Goal: Navigation & Orientation: Find specific page/section

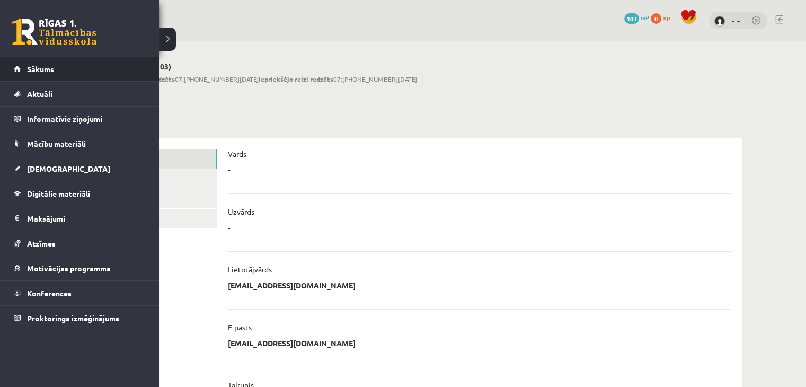
click at [23, 69] on link "Sākums" at bounding box center [80, 69] width 132 height 24
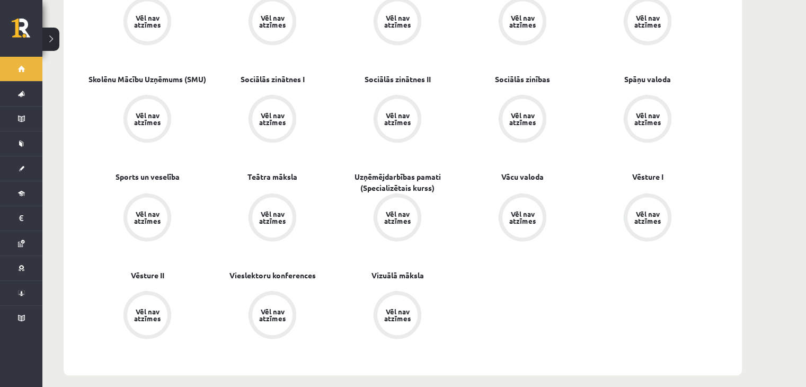
scroll to position [954, 0]
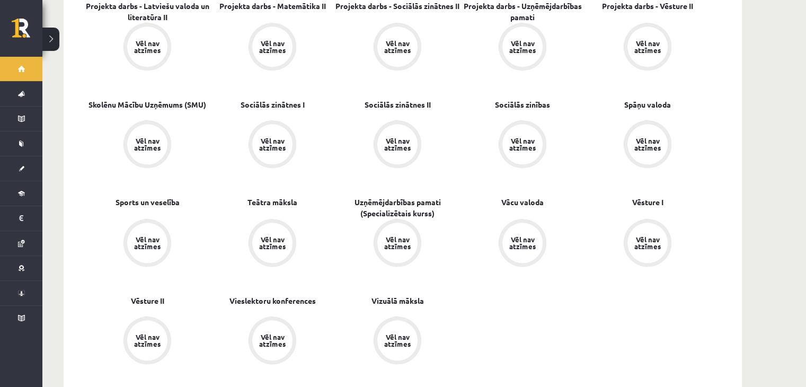
drag, startPoint x: 19, startPoint y: 0, endPoint x: 779, endPoint y: 266, distance: 805.3
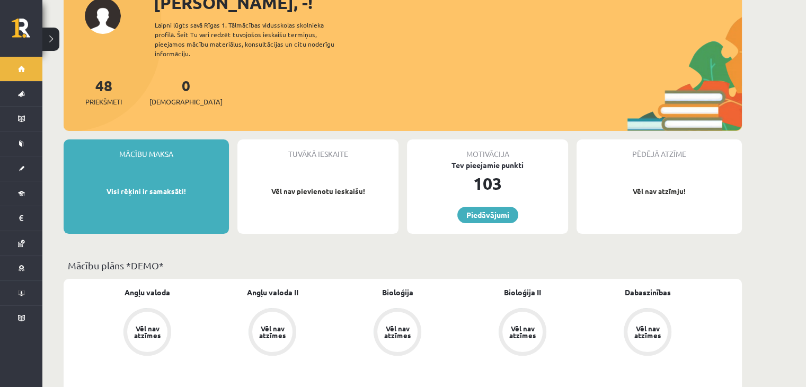
scroll to position [0, 0]
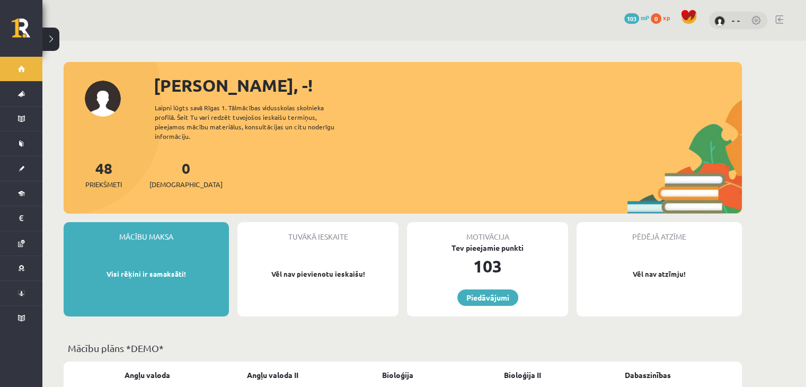
click at [723, 17] on img at bounding box center [719, 21] width 11 height 11
click at [755, 24] on link at bounding box center [756, 21] width 11 height 11
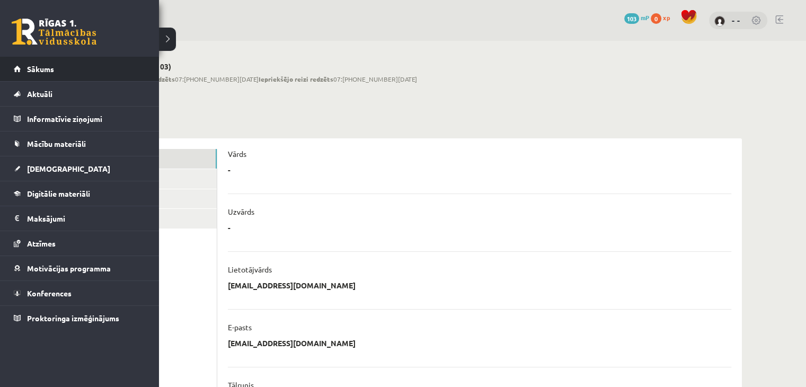
click at [10, 75] on li "Sākums" at bounding box center [79, 69] width 159 height 25
click at [14, 73] on link "Sākums" at bounding box center [80, 69] width 132 height 24
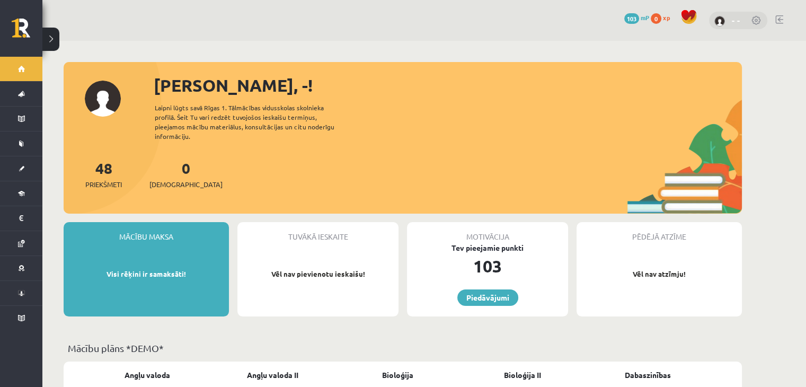
click at [734, 16] on link "- -" at bounding box center [736, 20] width 8 height 11
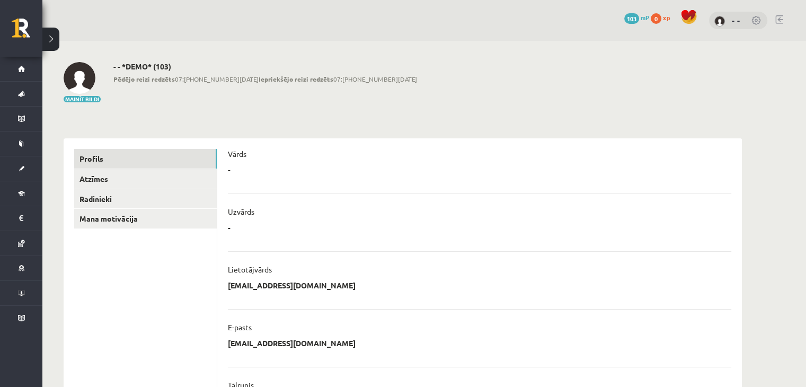
click at [228, 166] on p "-" at bounding box center [229, 170] width 3 height 10
click at [244, 252] on li "**********" at bounding box center [479, 273] width 503 height 45
click at [150, 66] on h2 "- - *DEMO* (103)" at bounding box center [265, 66] width 304 height 9
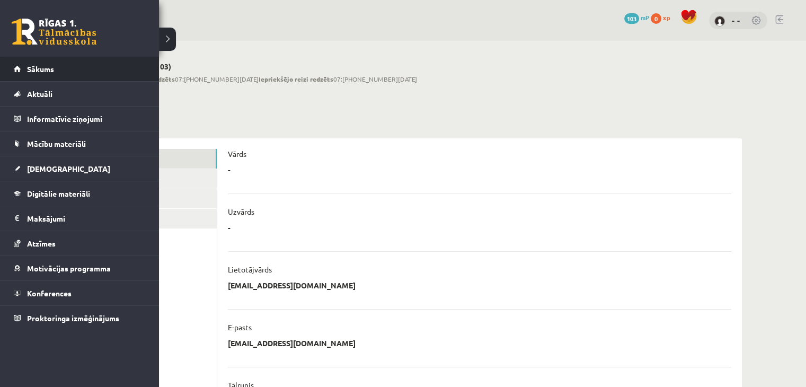
click at [0, 60] on li "Sākums" at bounding box center [79, 69] width 159 height 25
click at [43, 68] on span "Sākums" at bounding box center [40, 69] width 27 height 10
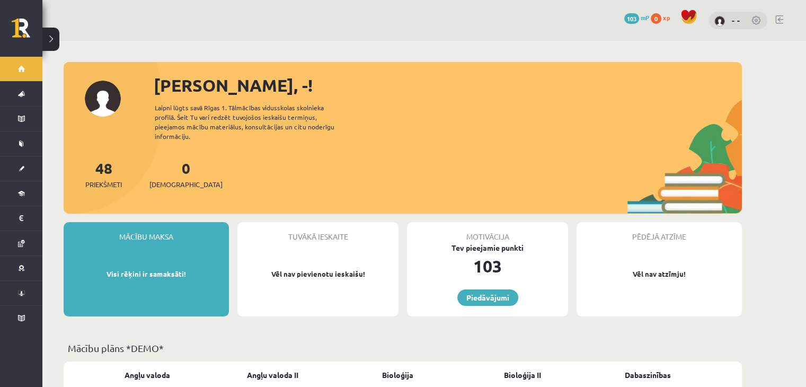
click at [158, 91] on div "Sveiks, -!" at bounding box center [448, 85] width 588 height 25
click at [213, 91] on div "Sveiks, -!" at bounding box center [448, 85] width 588 height 25
click at [736, 19] on link "- -" at bounding box center [736, 20] width 8 height 11
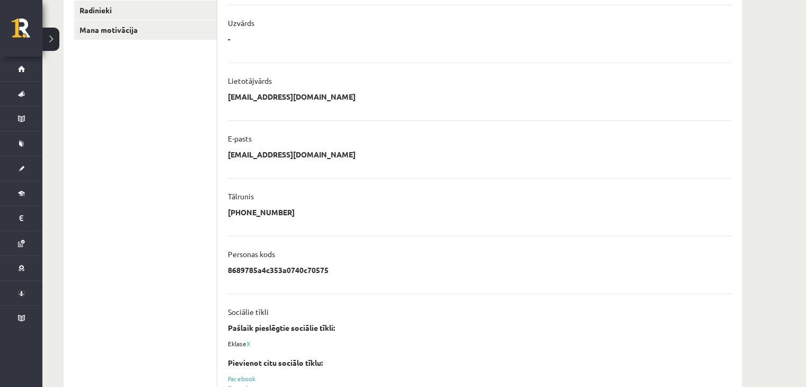
scroll to position [21, 0]
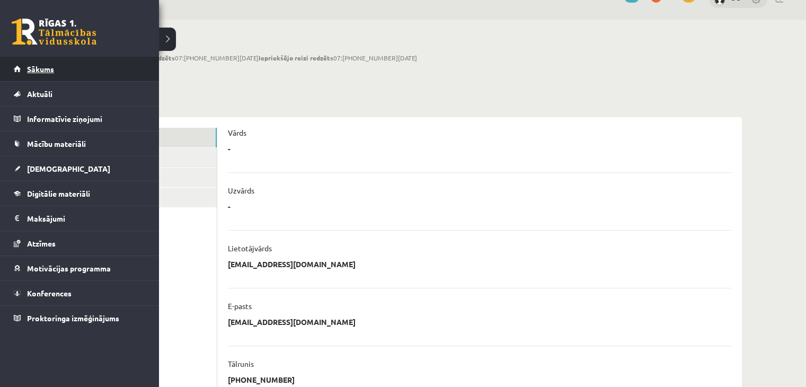
click at [26, 74] on link "Sākums" at bounding box center [80, 69] width 132 height 24
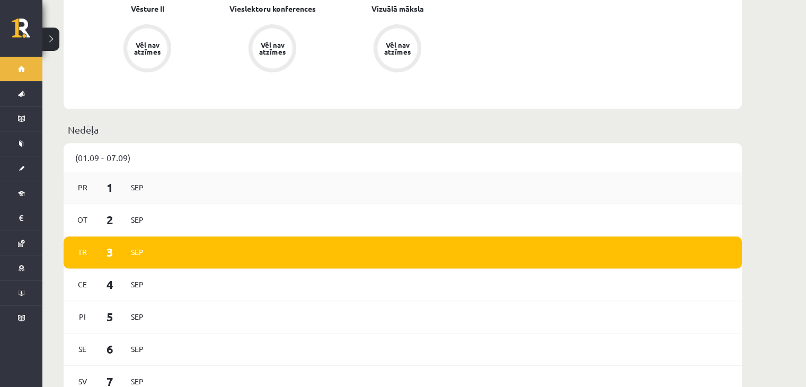
scroll to position [1271, 0]
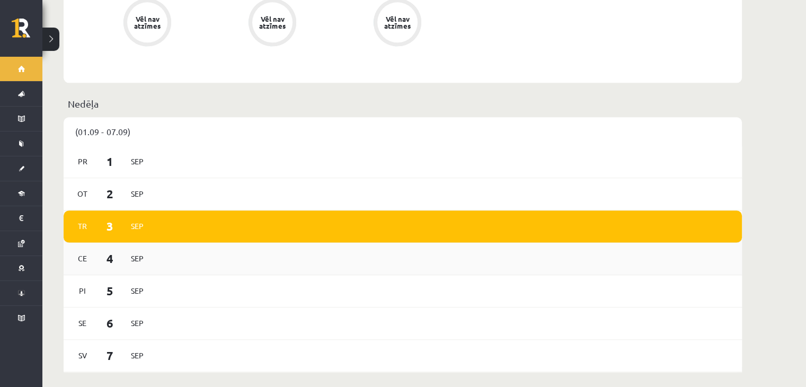
click at [301, 243] on div "[DATE]" at bounding box center [403, 259] width 678 height 32
click at [304, 198] on div "[DATE]" at bounding box center [403, 194] width 678 height 32
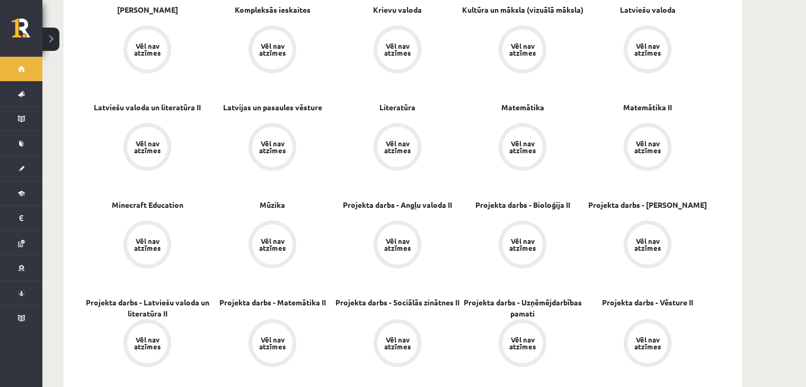
scroll to position [676, 0]
